Goal: Task Accomplishment & Management: Use online tool/utility

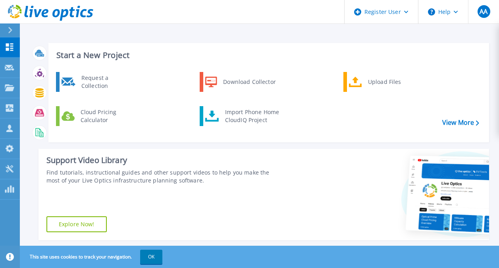
scroll to position [40, 0]
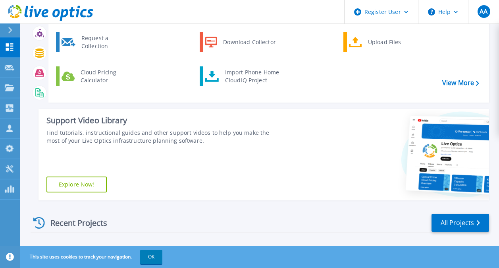
drag, startPoint x: 0, startPoint y: 0, endPoint x: 79, endPoint y: 186, distance: 202.1
click at [79, 186] on link "Explore Now!" at bounding box center [76, 184] width 60 height 16
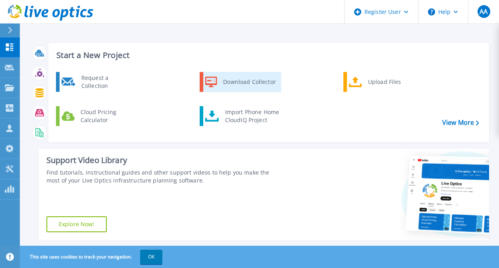
click at [265, 81] on div "Download Collector" at bounding box center [249, 82] width 60 height 16
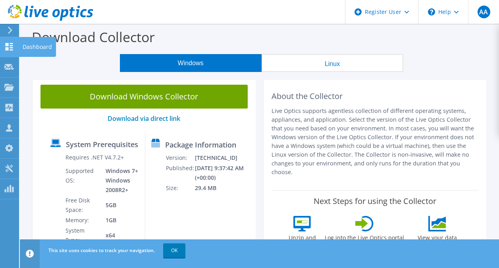
click at [32, 44] on div "Dashboard" at bounding box center [37, 47] width 37 height 20
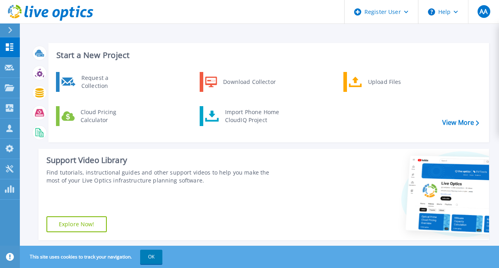
click at [48, 157] on div "Support Video Library" at bounding box center [163, 160] width 234 height 10
click at [27, 105] on p "Collectors" at bounding box center [34, 108] width 26 height 21
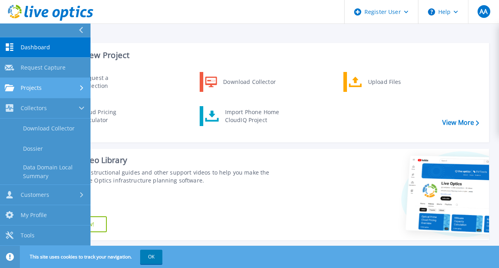
click at [52, 93] on link "Projects Projects" at bounding box center [45, 88] width 91 height 20
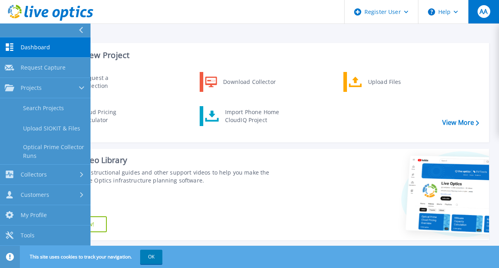
click at [486, 17] on div "AA" at bounding box center [484, 11] width 13 height 13
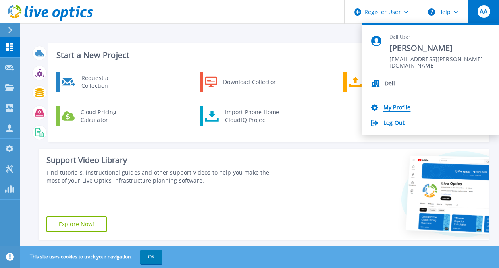
click at [400, 106] on link "My Profile" at bounding box center [397, 108] width 27 height 8
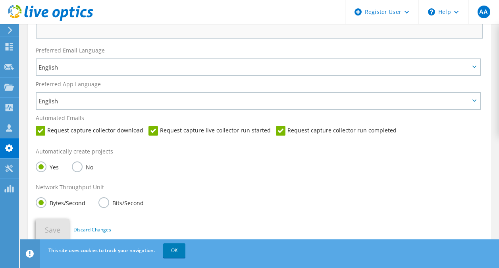
scroll to position [397, 0]
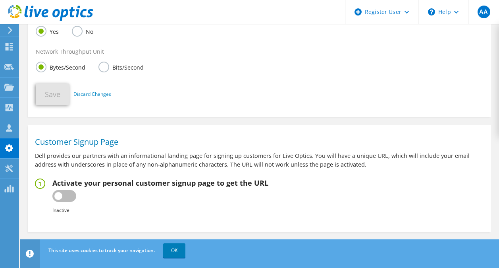
click at [52, 18] on icon at bounding box center [50, 13] width 85 height 16
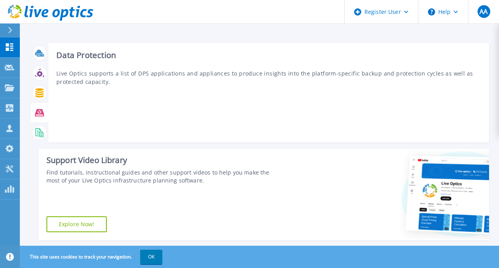
click at [38, 113] on icon at bounding box center [39, 112] width 9 height 7
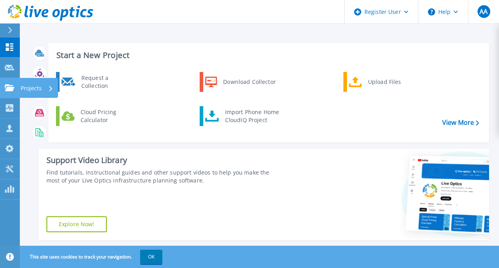
click at [40, 89] on p "Projects" at bounding box center [31, 88] width 21 height 21
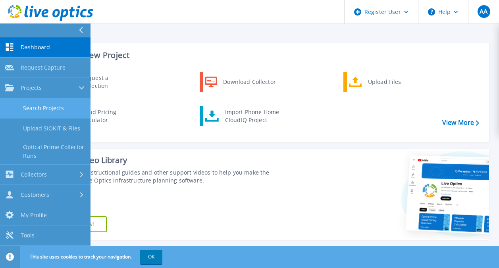
click at [58, 107] on link "Search Projects" at bounding box center [45, 108] width 91 height 20
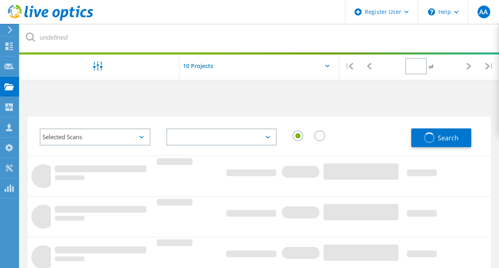
type input "1"
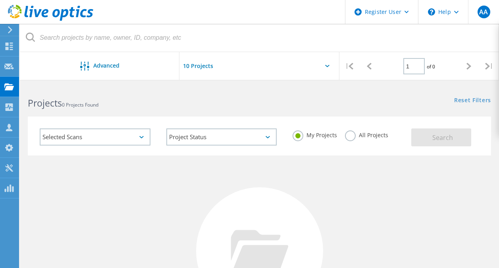
click at [201, 67] on input "text" at bounding box center [219, 66] width 79 height 28
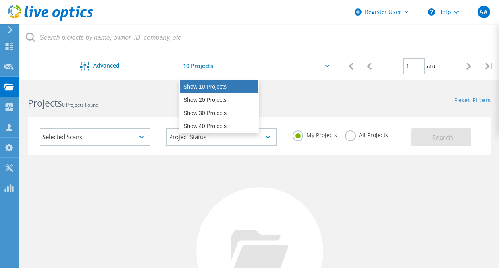
click at [204, 83] on div "Show 10 Projects" at bounding box center [219, 86] width 79 height 13
type input "Show 10 Projects"
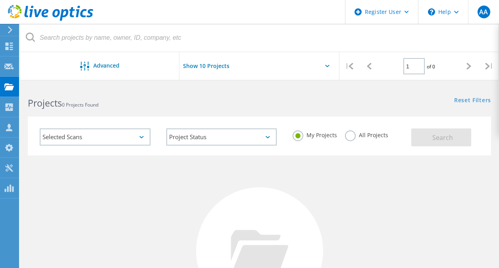
click at [356, 134] on label "All Projects" at bounding box center [366, 134] width 43 height 8
click at [0, 0] on input "All Projects" at bounding box center [0, 0] width 0 height 0
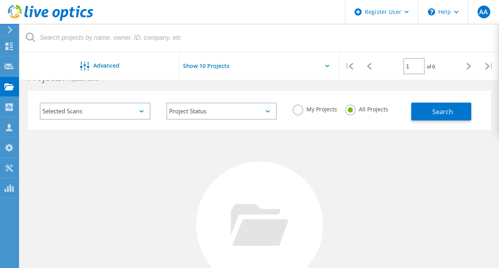
scroll to position [7, 0]
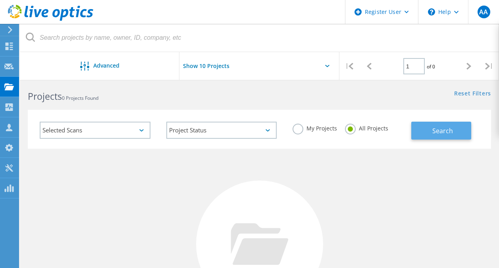
click at [434, 132] on span "Search" at bounding box center [443, 130] width 21 height 9
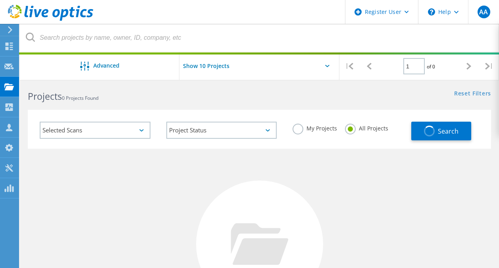
click at [242, 120] on div "Project Status In Progress Complete Published Anonymous Archived Error" at bounding box center [222, 130] width 127 height 33
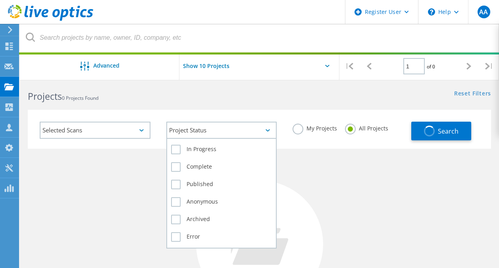
click at [240, 125] on div "Project Status" at bounding box center [221, 130] width 111 height 17
click at [203, 148] on label "In Progress" at bounding box center [221, 150] width 101 height 10
click at [0, 0] on input "In Progress" at bounding box center [0, 0] width 0 height 0
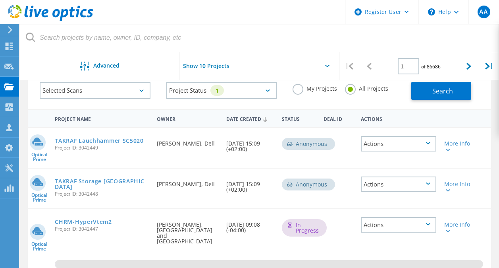
click at [136, 95] on div "Selected Scans" at bounding box center [95, 90] width 111 height 17
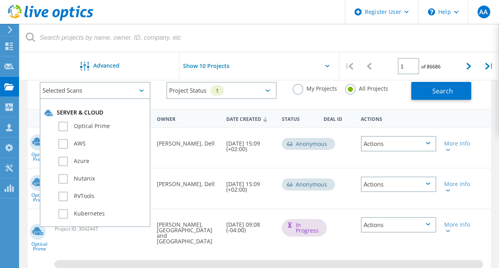
click at [267, 16] on header "Register User \n Help Explore Helpful Articles Contact Support AA Dell User [PE…" at bounding box center [249, 12] width 499 height 24
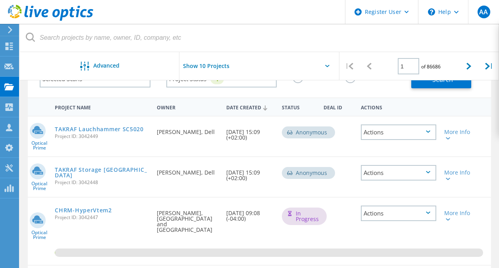
scroll to position [2, 0]
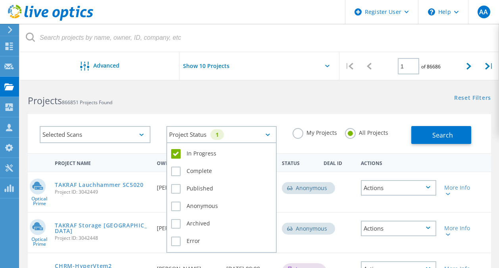
click at [270, 135] on icon at bounding box center [268, 135] width 4 height 2
click at [205, 185] on label "Published" at bounding box center [221, 189] width 101 height 10
click at [0, 0] on input "Published" at bounding box center [0, 0] width 0 height 0
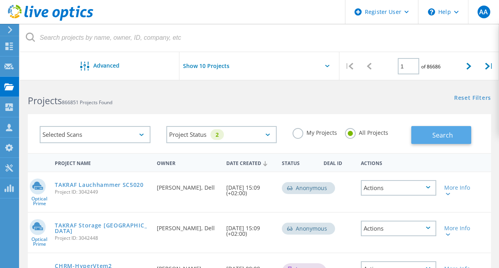
click at [437, 135] on span "Search" at bounding box center [443, 135] width 21 height 9
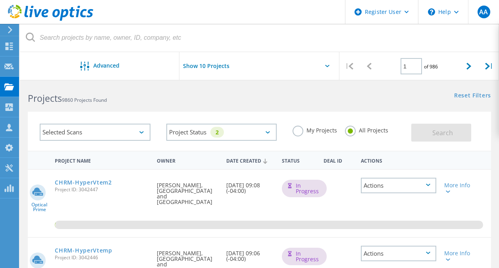
scroll to position [0, 0]
